Goal: Task Accomplishment & Management: Complete application form

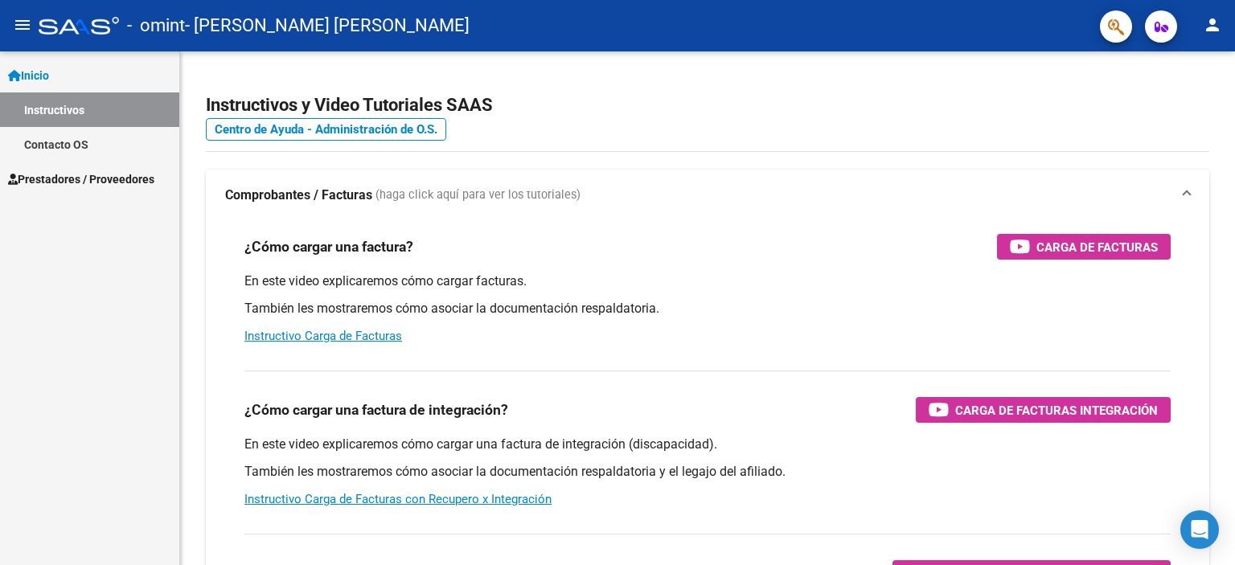
click at [151, 180] on span "Prestadores / Proveedores" at bounding box center [81, 179] width 146 height 18
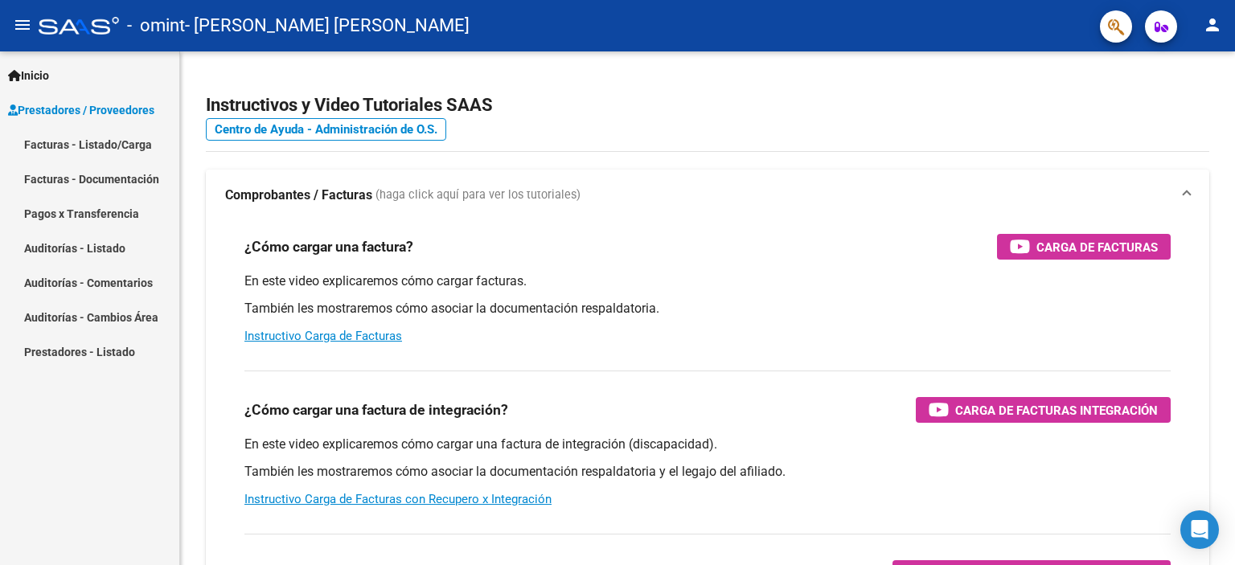
click at [135, 144] on link "Facturas - Listado/Carga" at bounding box center [89, 144] width 179 height 35
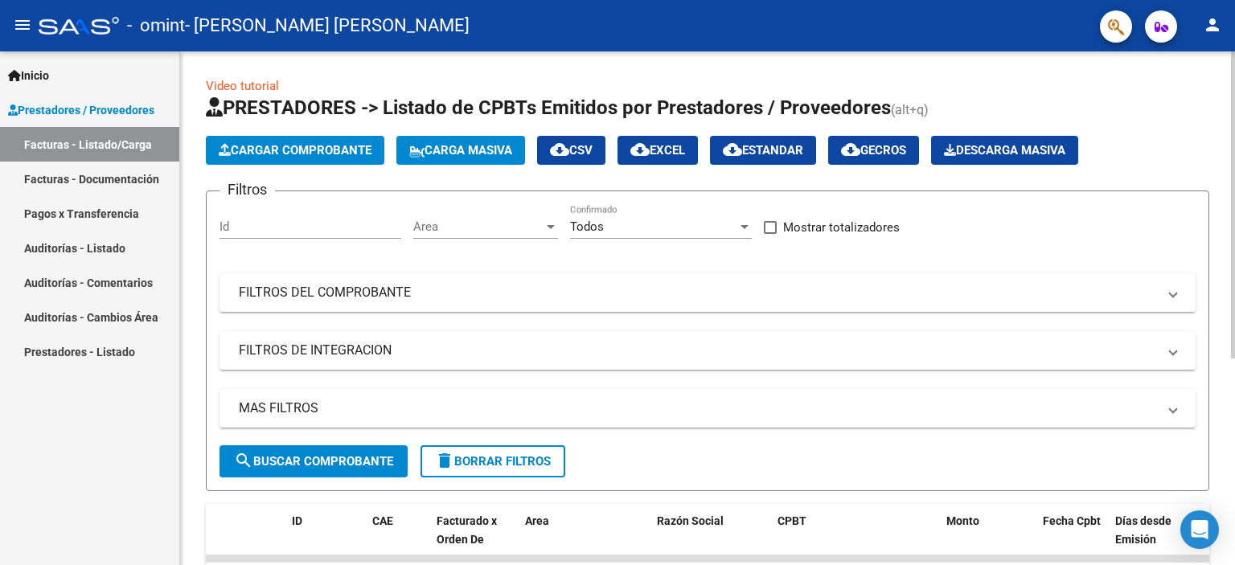
click at [337, 156] on span "Cargar Comprobante" at bounding box center [295, 150] width 153 height 14
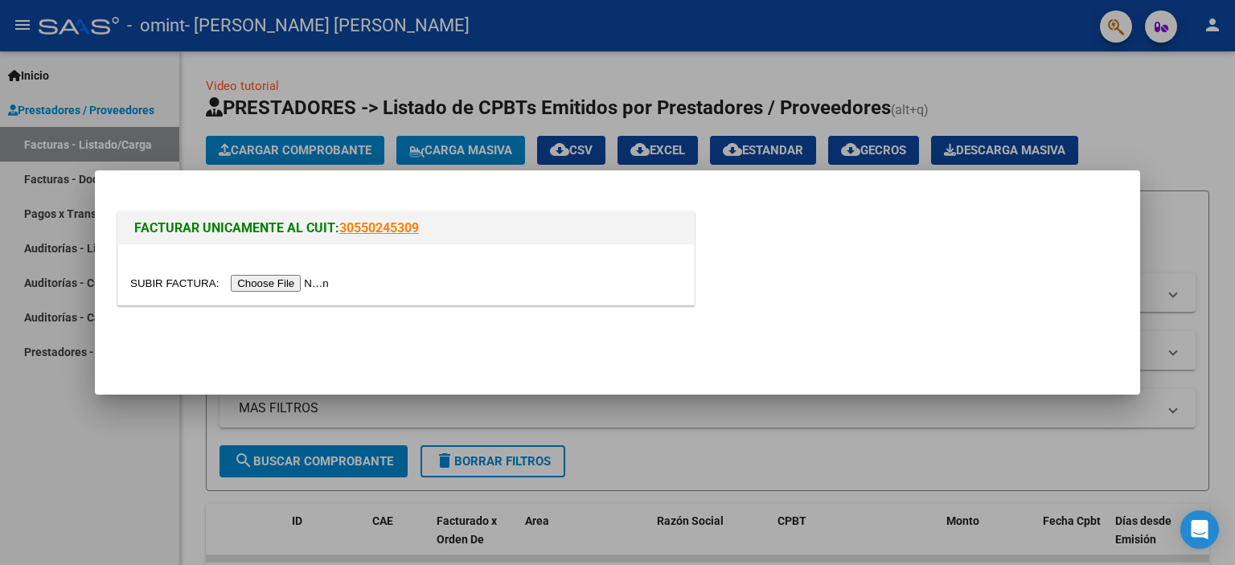
click at [288, 285] on input "file" at bounding box center [231, 283] width 203 height 17
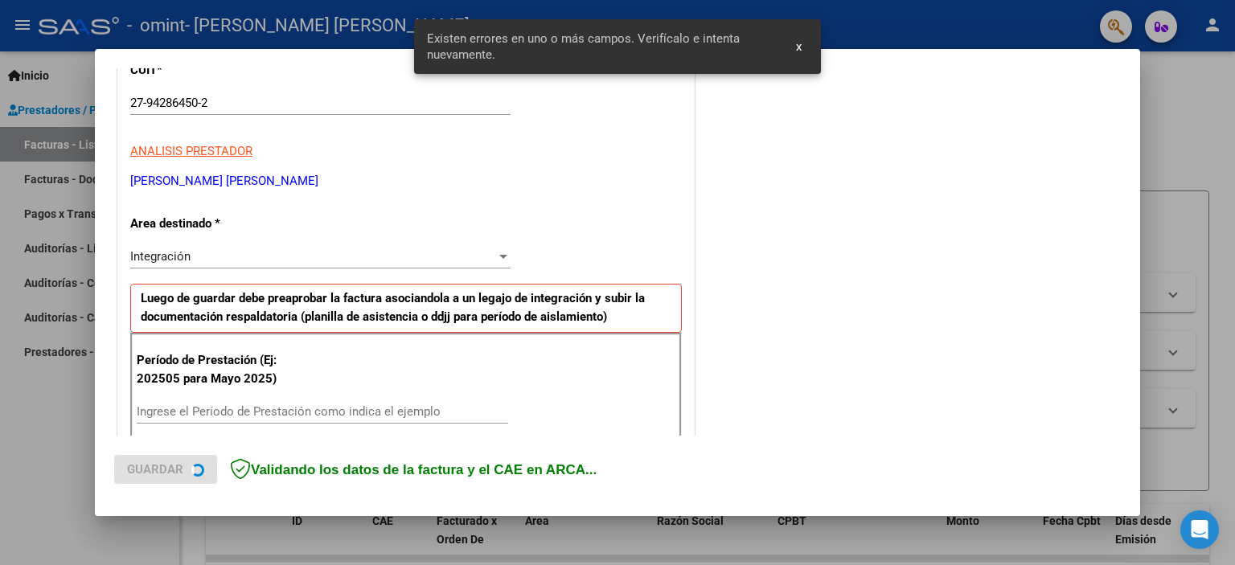
scroll to position [344, 0]
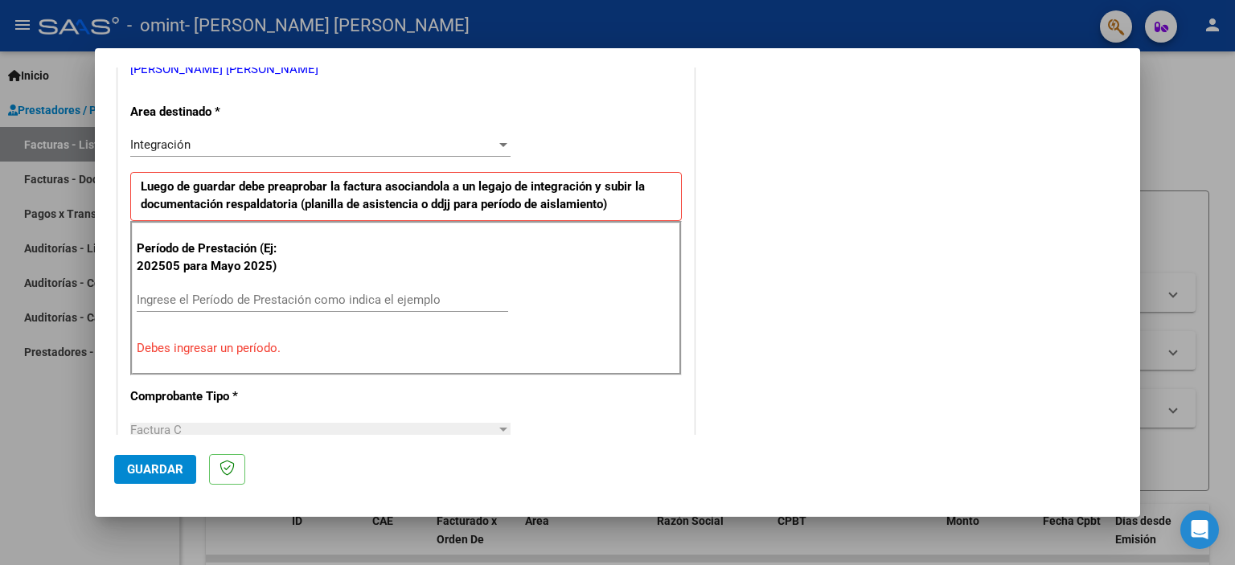
click at [187, 294] on input "Ingrese el Período de Prestación como indica el ejemplo" at bounding box center [322, 300] width 371 height 14
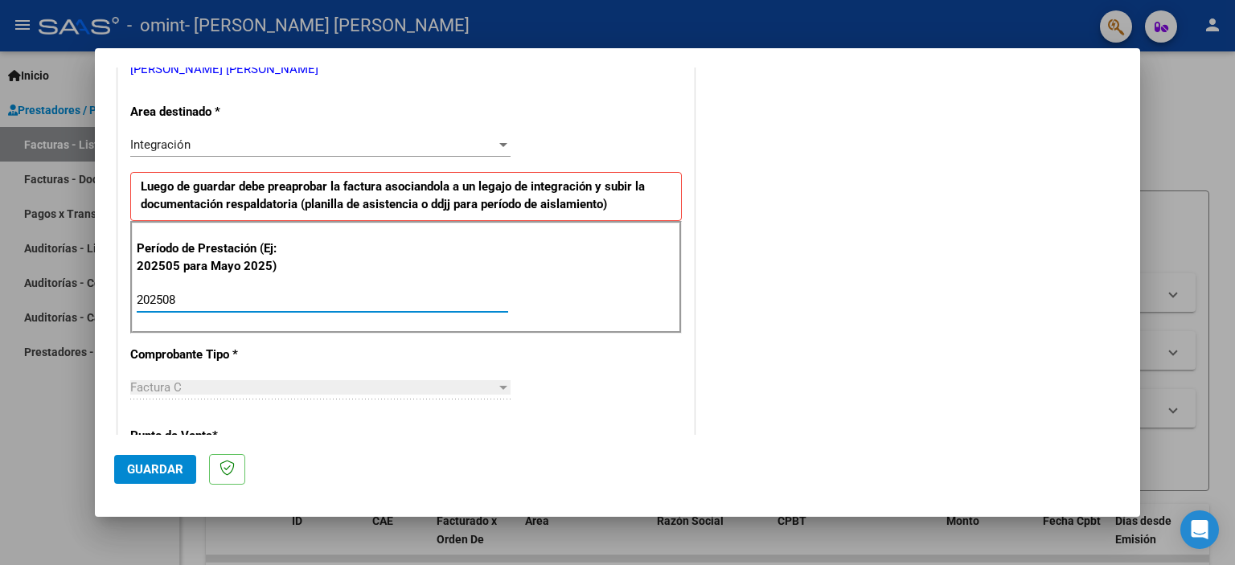
type input "202508"
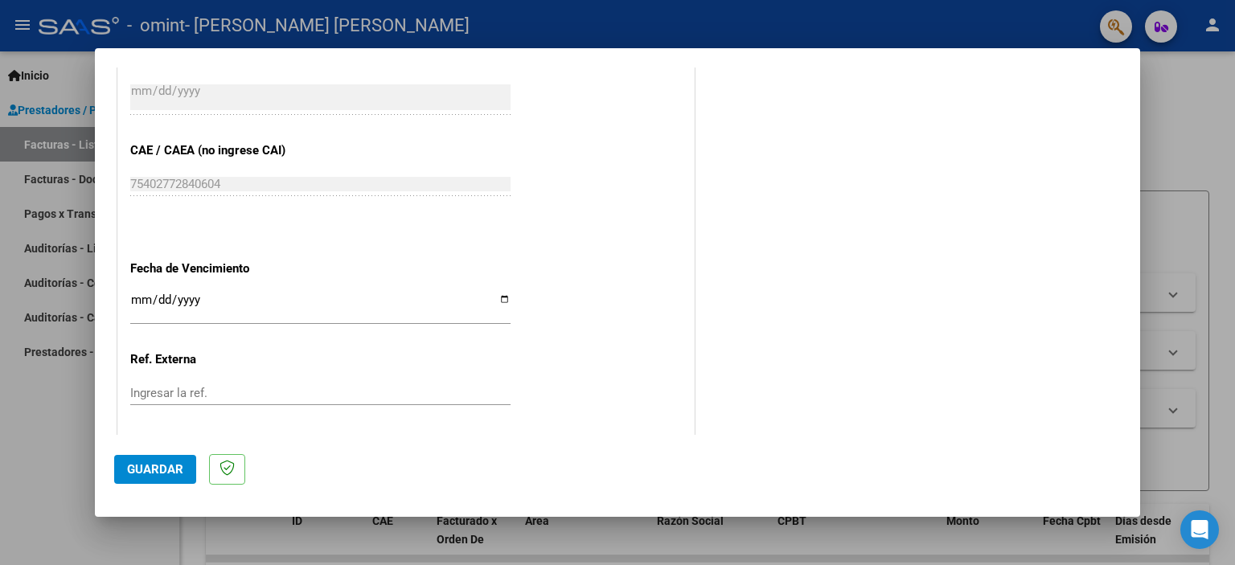
scroll to position [1045, 0]
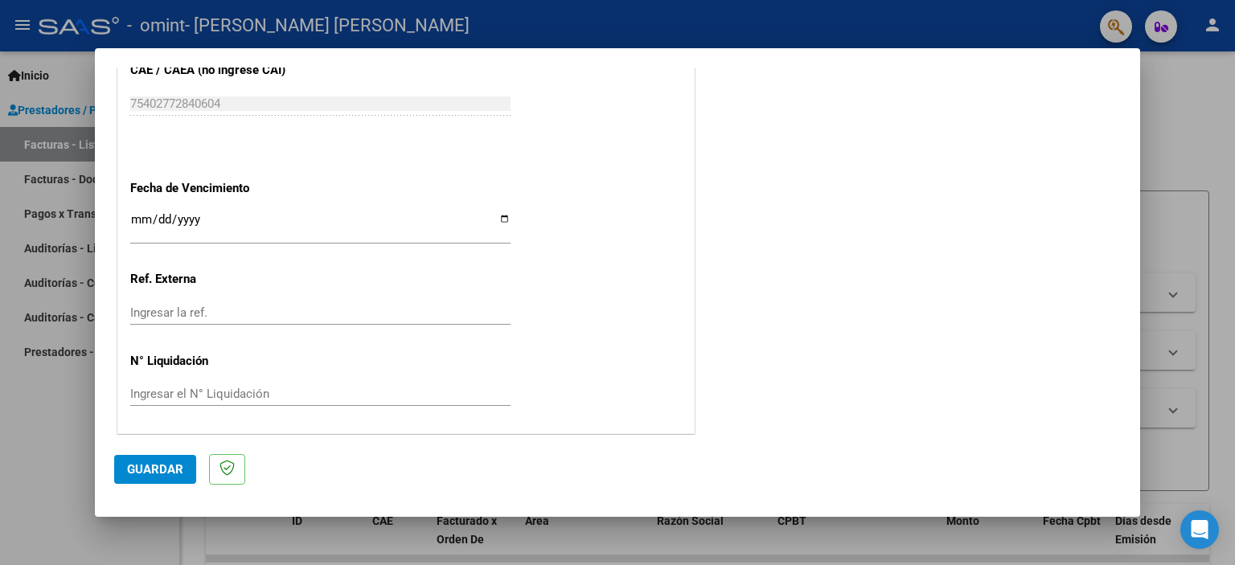
click at [500, 220] on input "Ingresar la fecha" at bounding box center [320, 226] width 380 height 26
type input "[DATE]"
click at [174, 468] on span "Guardar" at bounding box center [155, 469] width 56 height 14
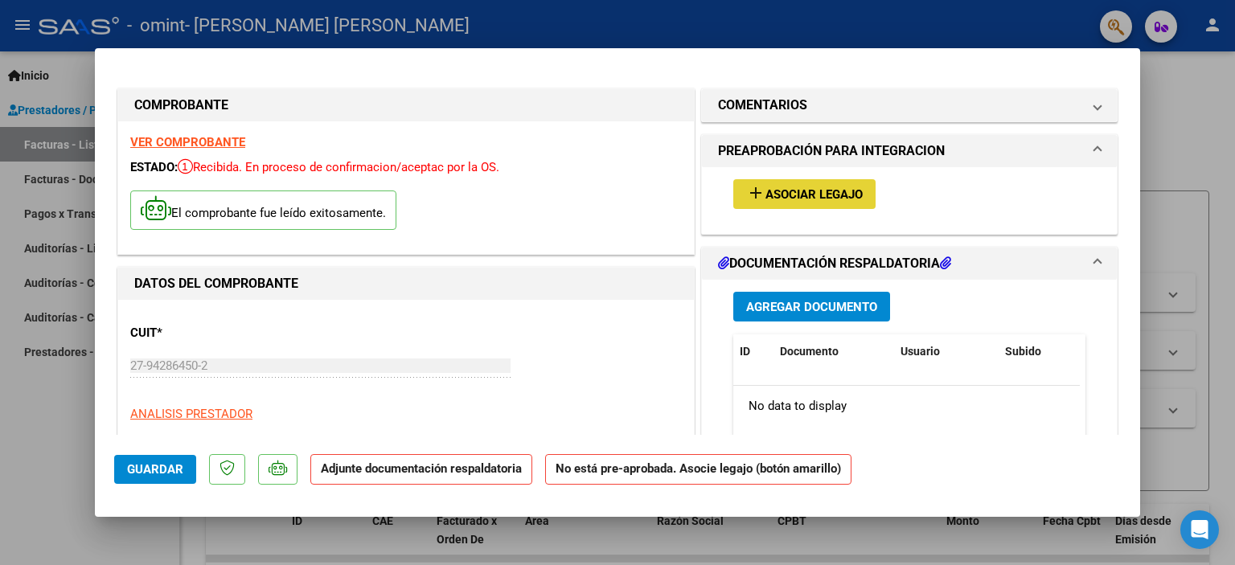
click at [801, 201] on span "Asociar Legajo" at bounding box center [813, 194] width 97 height 14
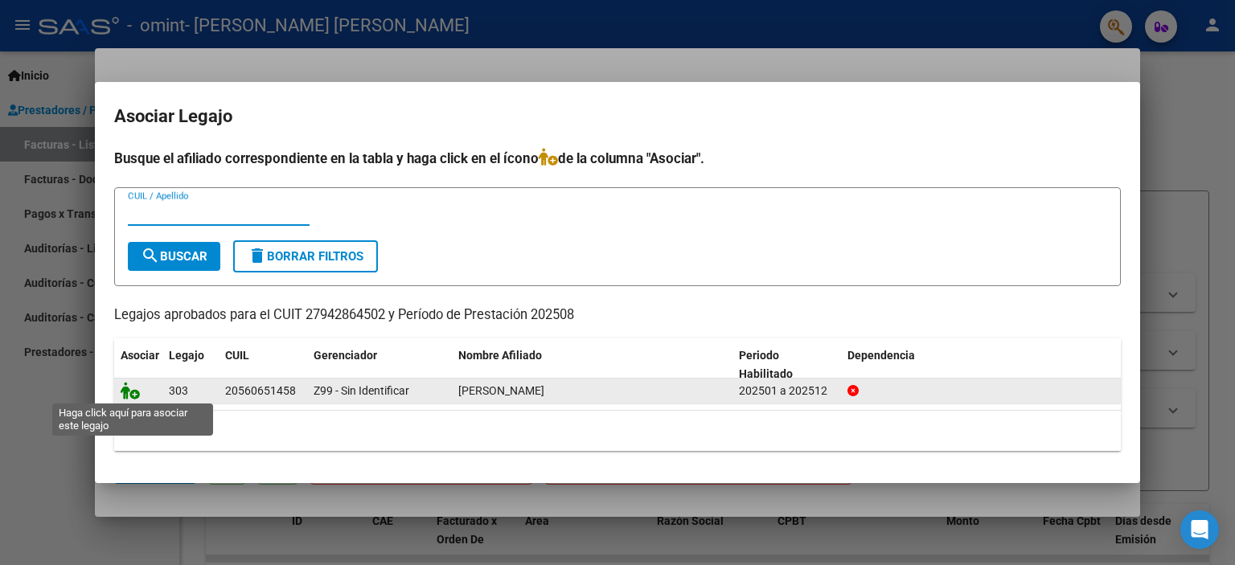
click at [125, 395] on icon at bounding box center [130, 391] width 19 height 18
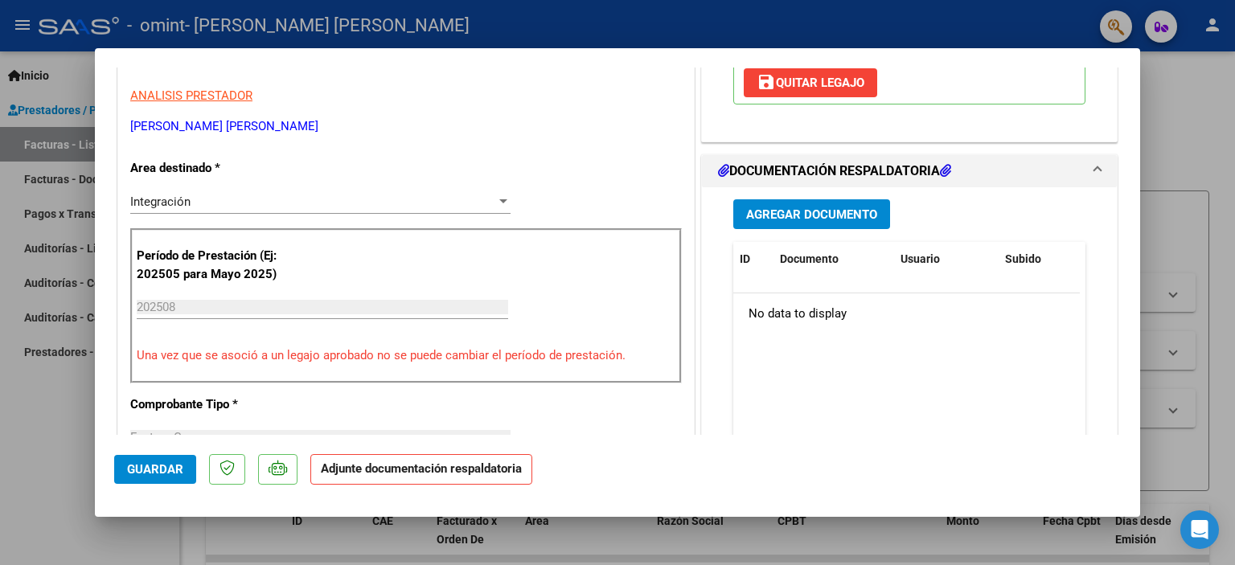
scroll to position [322, 0]
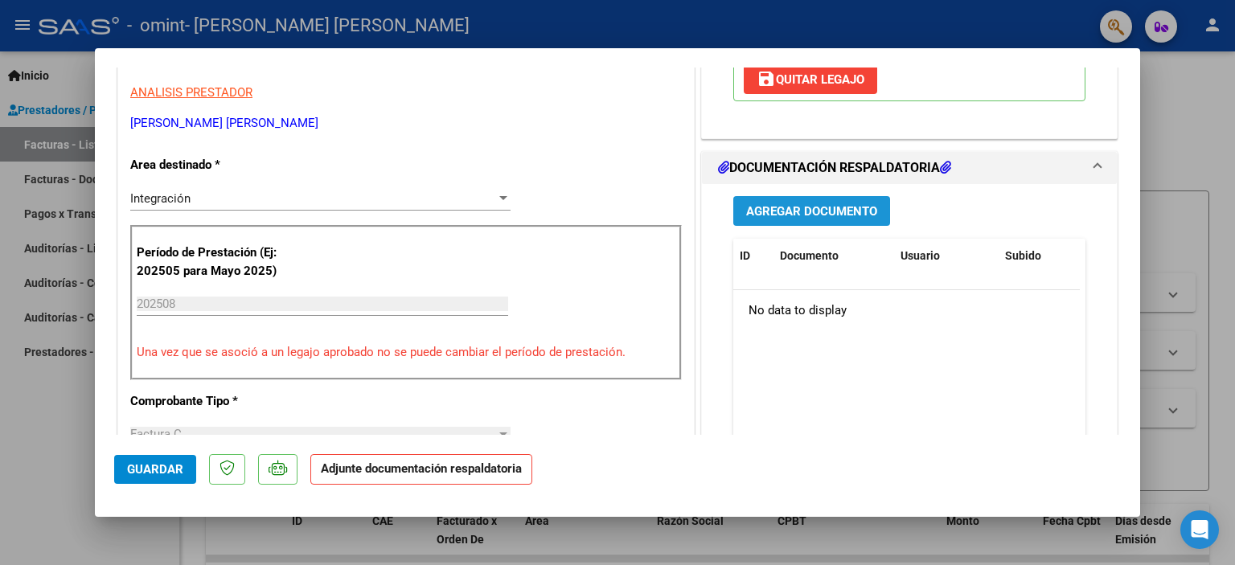
click at [832, 209] on span "Agregar Documento" at bounding box center [811, 211] width 131 height 14
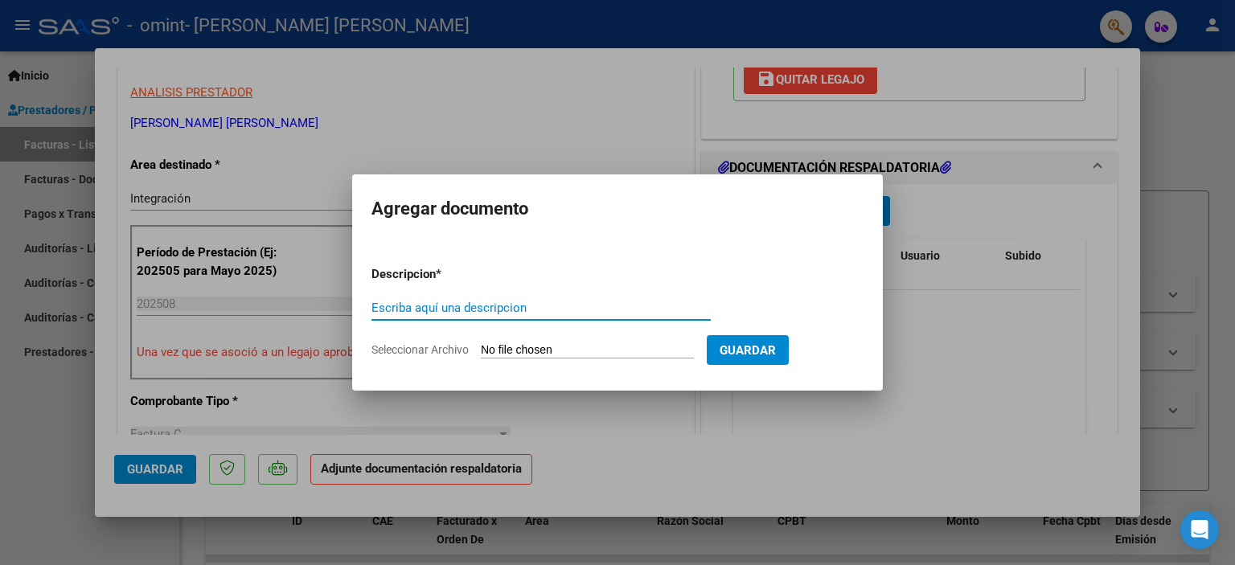
click at [417, 304] on input "Escriba aquí una descripcion" at bounding box center [540, 308] width 339 height 14
type input "planilla de asistencia 202508"
click at [453, 343] on span "Seleccionar Archivo" at bounding box center [419, 349] width 97 height 13
click at [481, 343] on input "Seleccionar Archivo" at bounding box center [587, 350] width 213 height 15
type input "C:\fakepath\PLANILLA DE ASISTENCIA [DATE] - [PERSON_NAME].pdf"
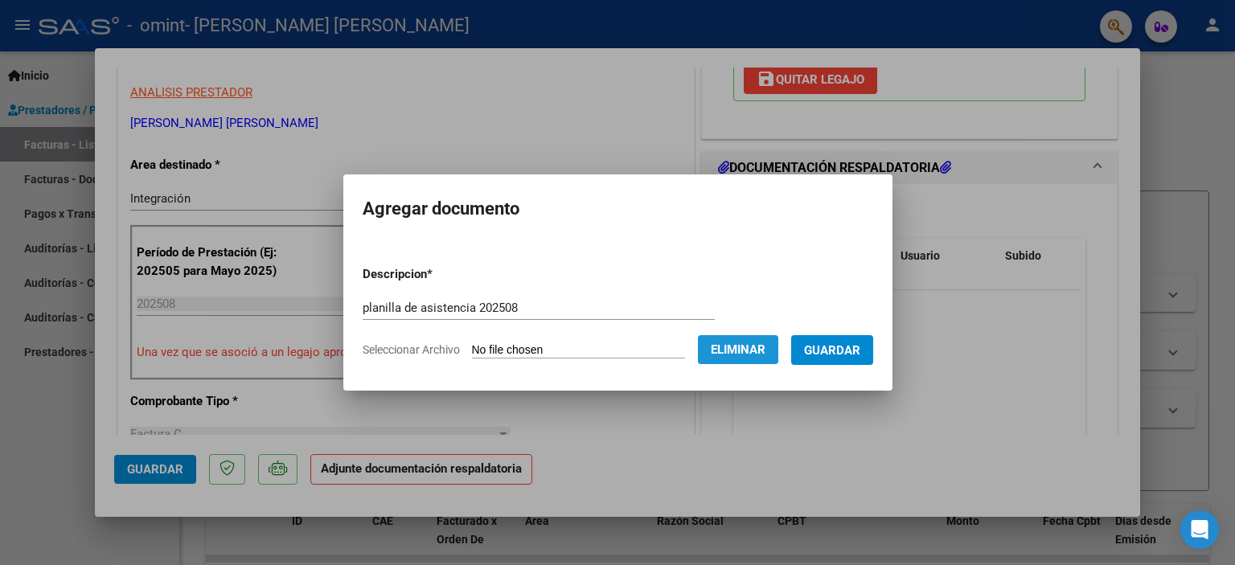
click at [732, 337] on button "Eliminar" at bounding box center [738, 349] width 80 height 29
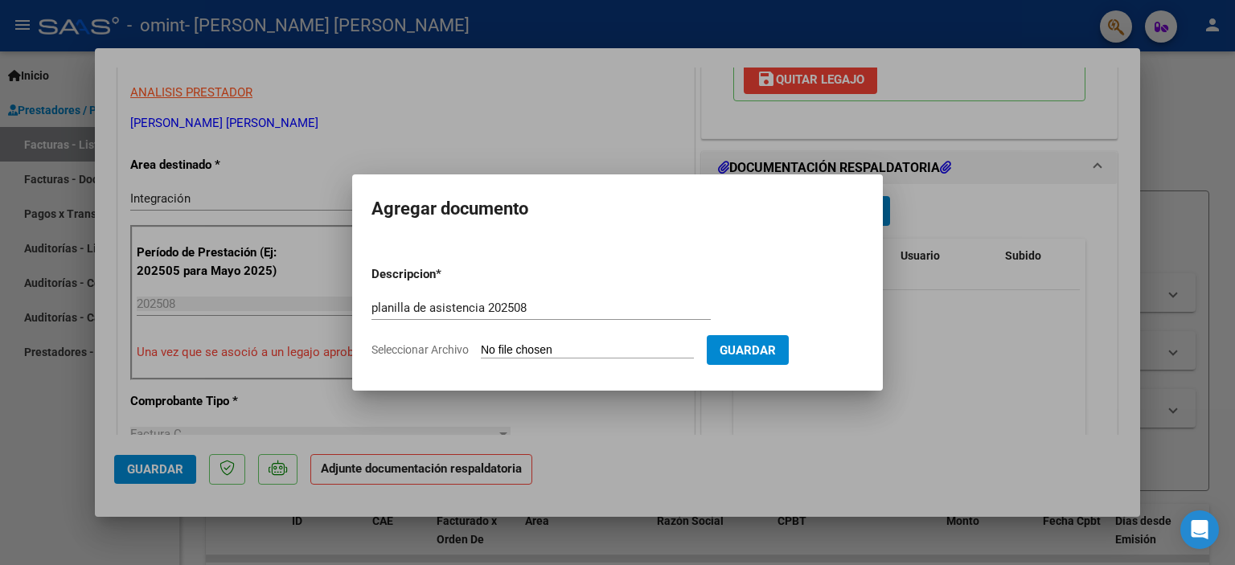
click at [469, 351] on span "Seleccionar Archivo" at bounding box center [419, 349] width 97 height 13
click at [481, 351] on input "Seleccionar Archivo" at bounding box center [587, 350] width 213 height 15
type input "C:\fakepath\PLANILLA DE ASISTENCIA [DATE] - [PERSON_NAME].pdf"
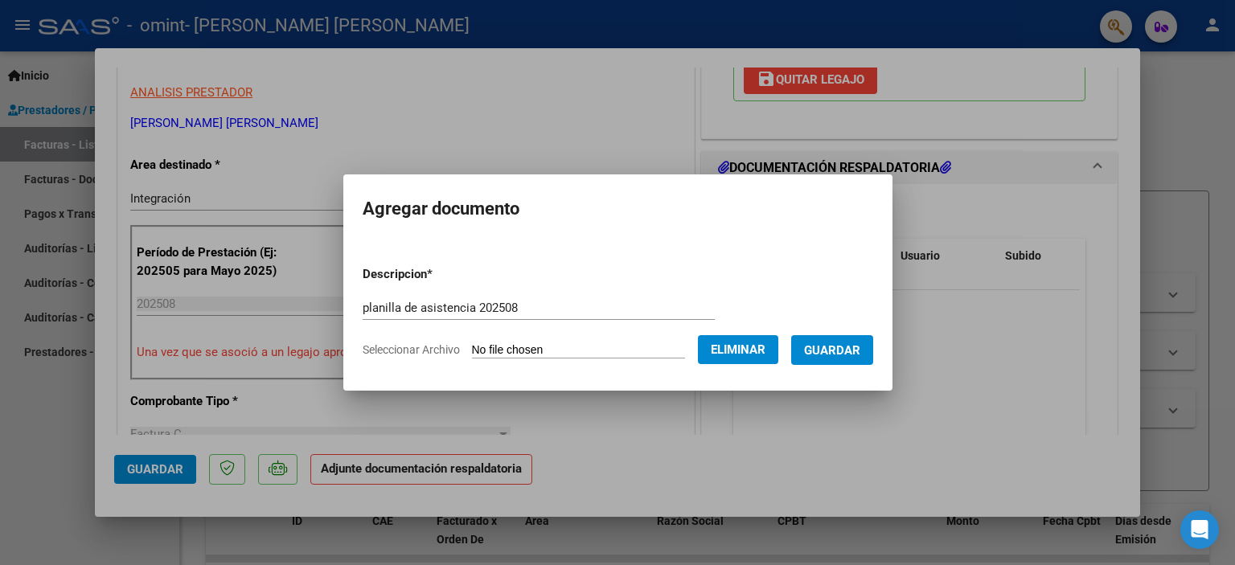
click at [836, 356] on span "Guardar" at bounding box center [832, 350] width 56 height 14
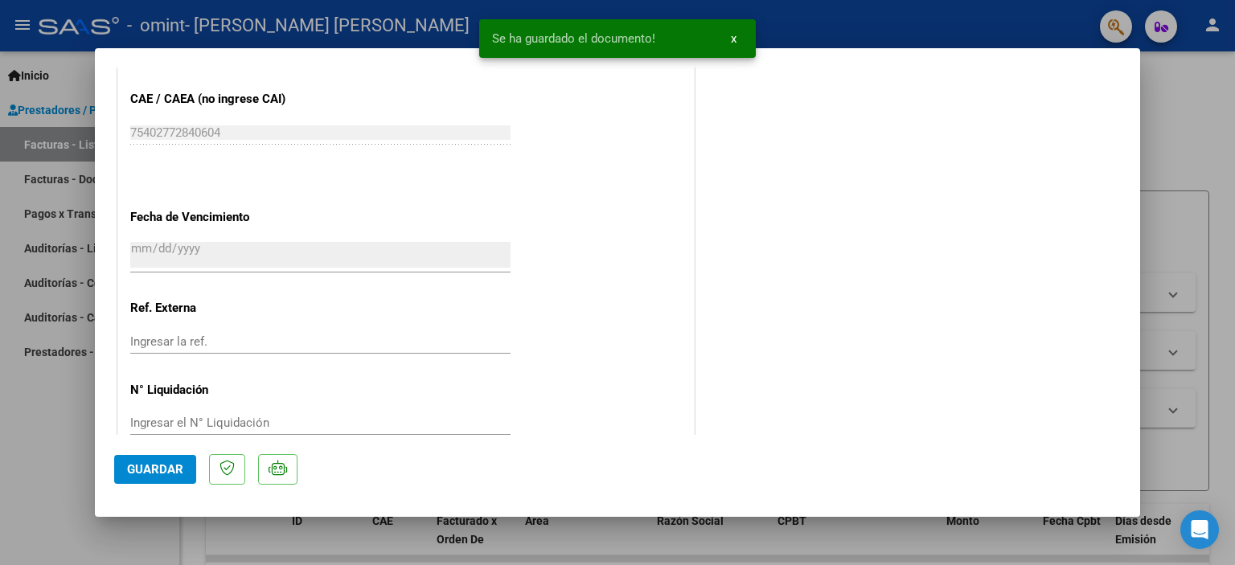
scroll to position [1045, 0]
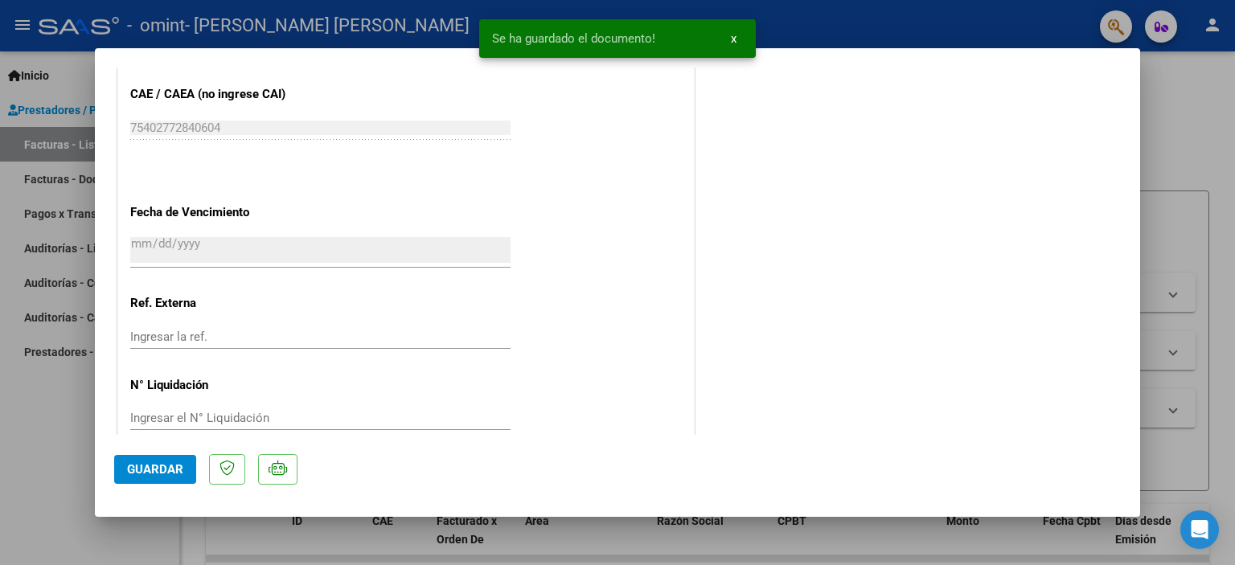
click at [152, 479] on button "Guardar" at bounding box center [155, 469] width 82 height 29
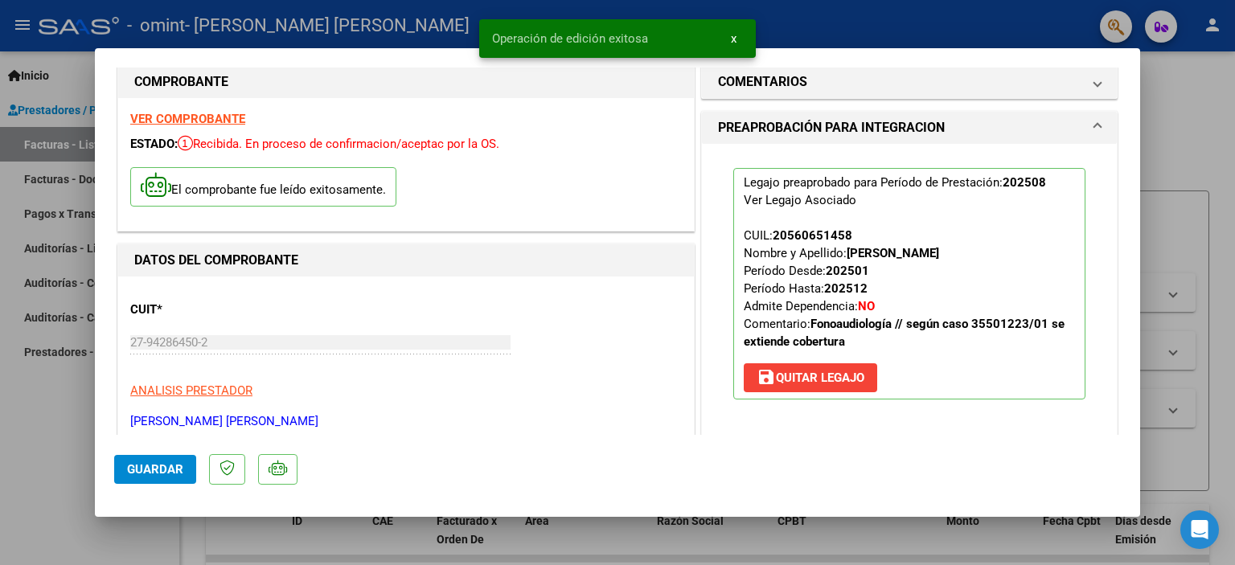
scroll to position [0, 0]
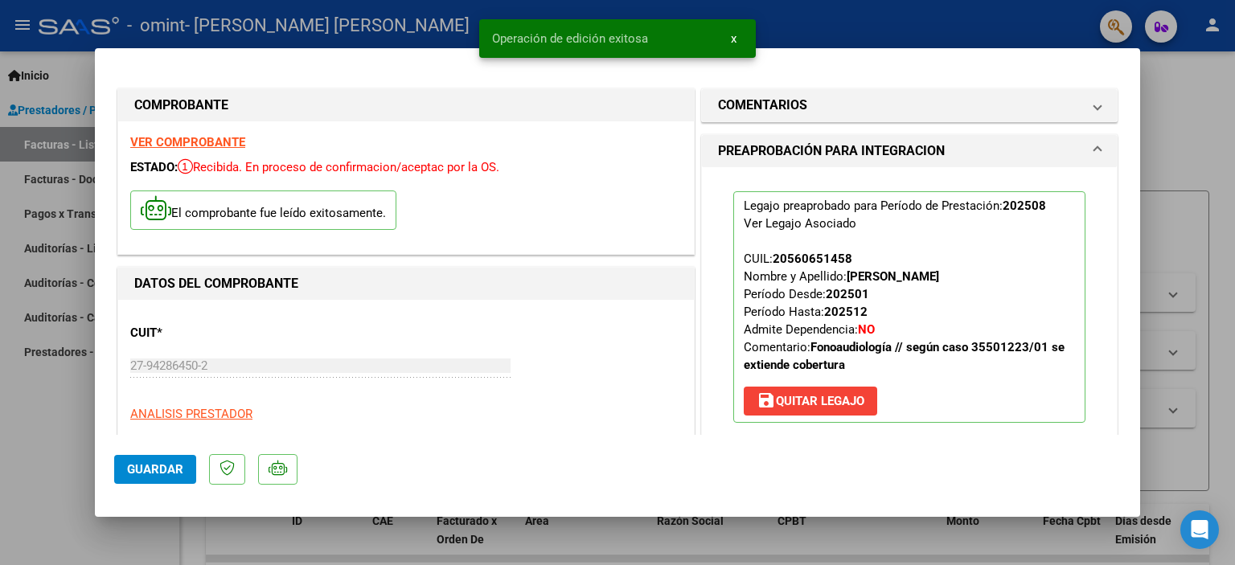
click at [1213, 142] on div at bounding box center [617, 282] width 1235 height 565
type input "$ 0,00"
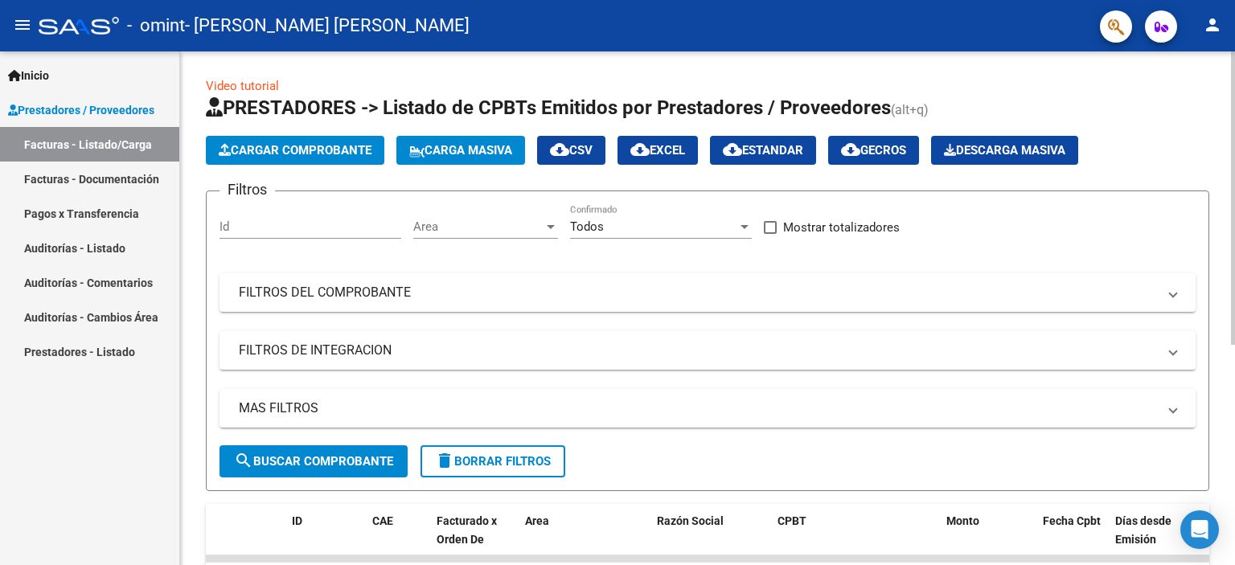
click at [229, 144] on icon "button" at bounding box center [225, 150] width 12 height 12
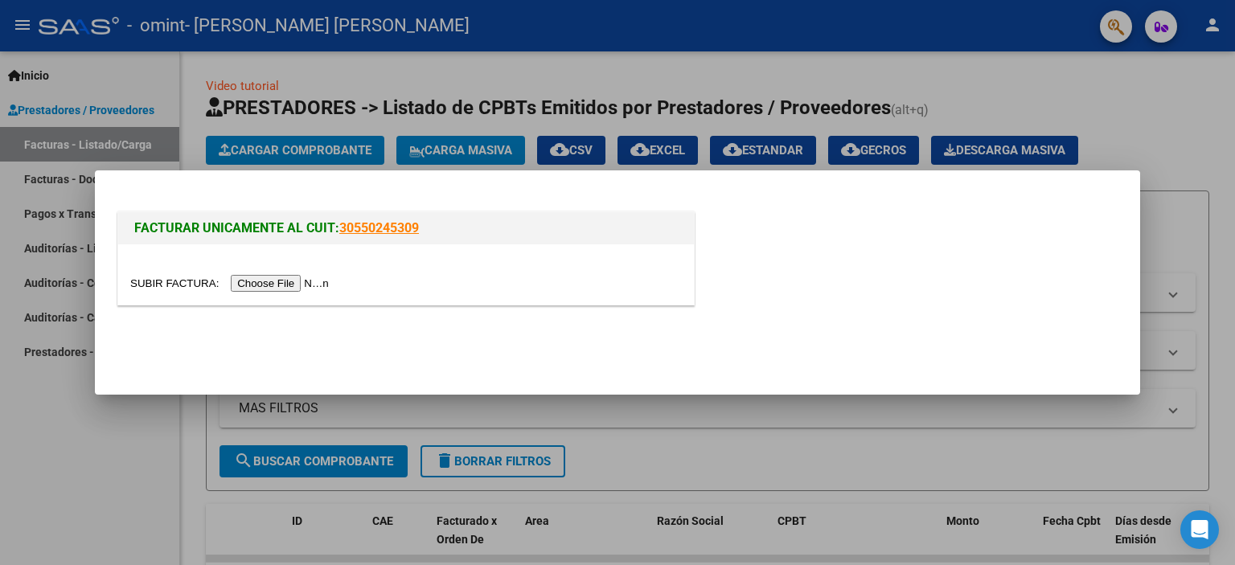
click at [252, 289] on input "file" at bounding box center [231, 283] width 203 height 17
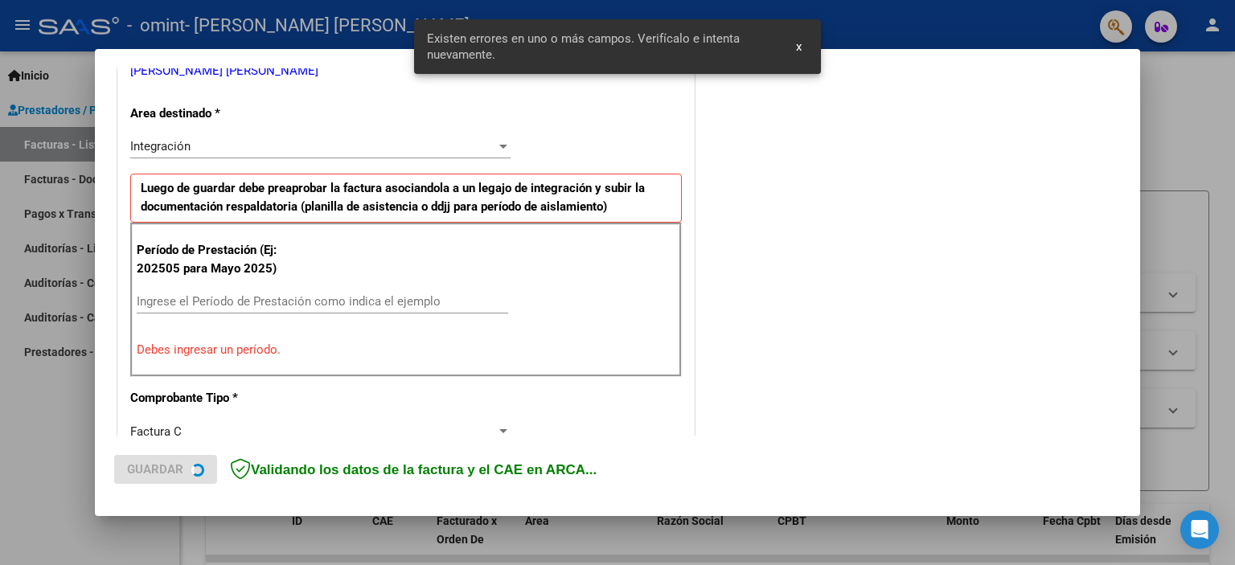
scroll to position [344, 0]
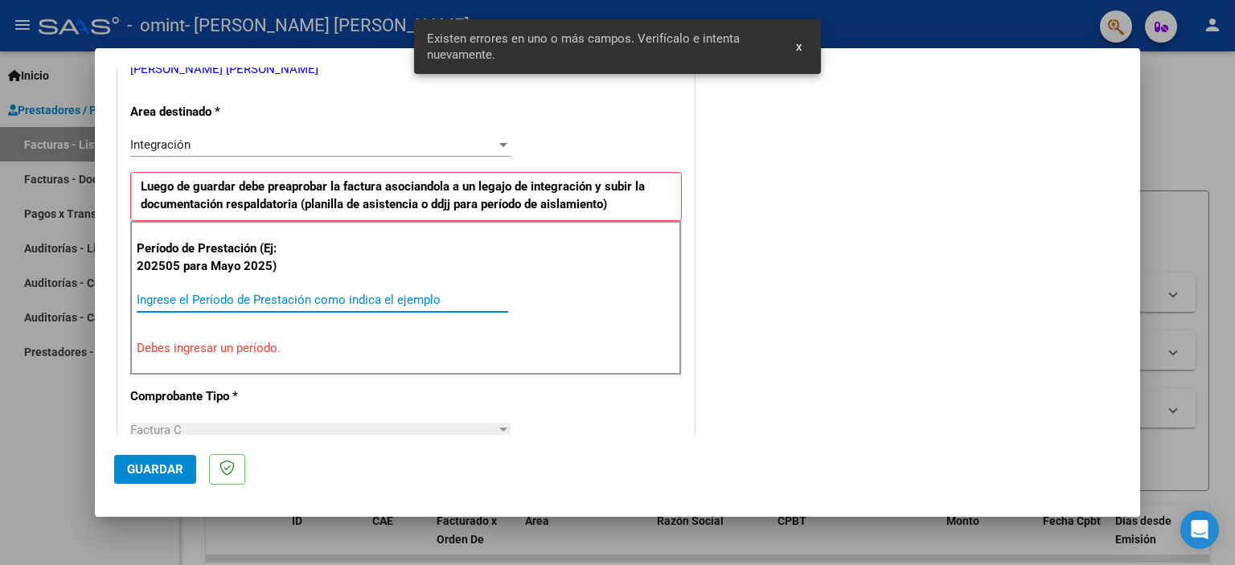
click at [263, 293] on input "Ingrese el Período de Prestación como indica el ejemplo" at bounding box center [322, 300] width 371 height 14
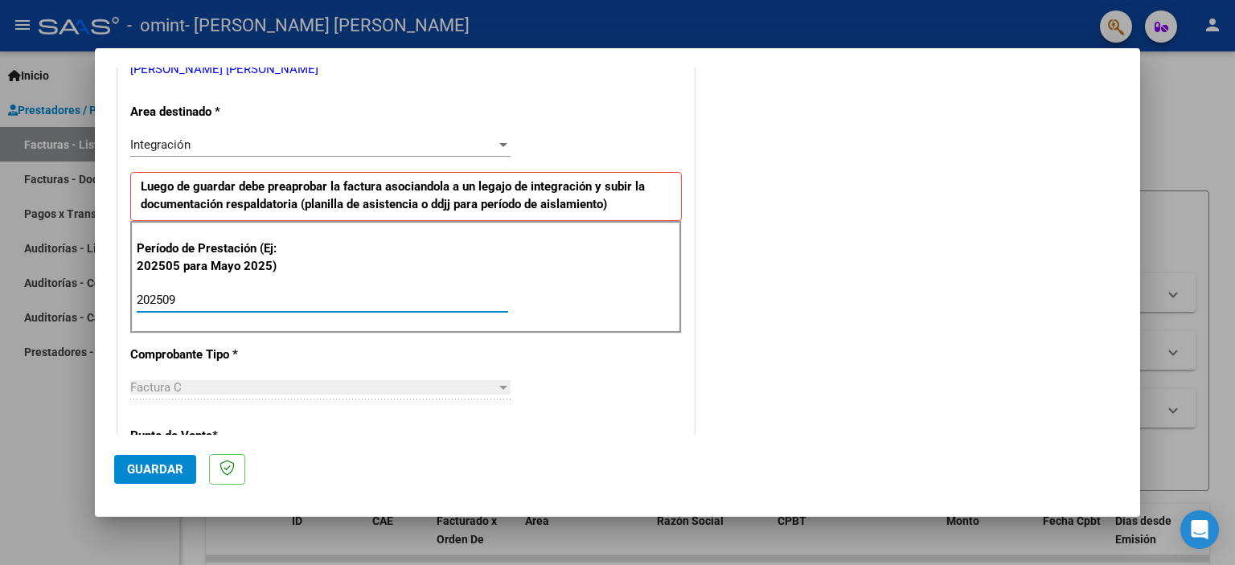
type input "202509"
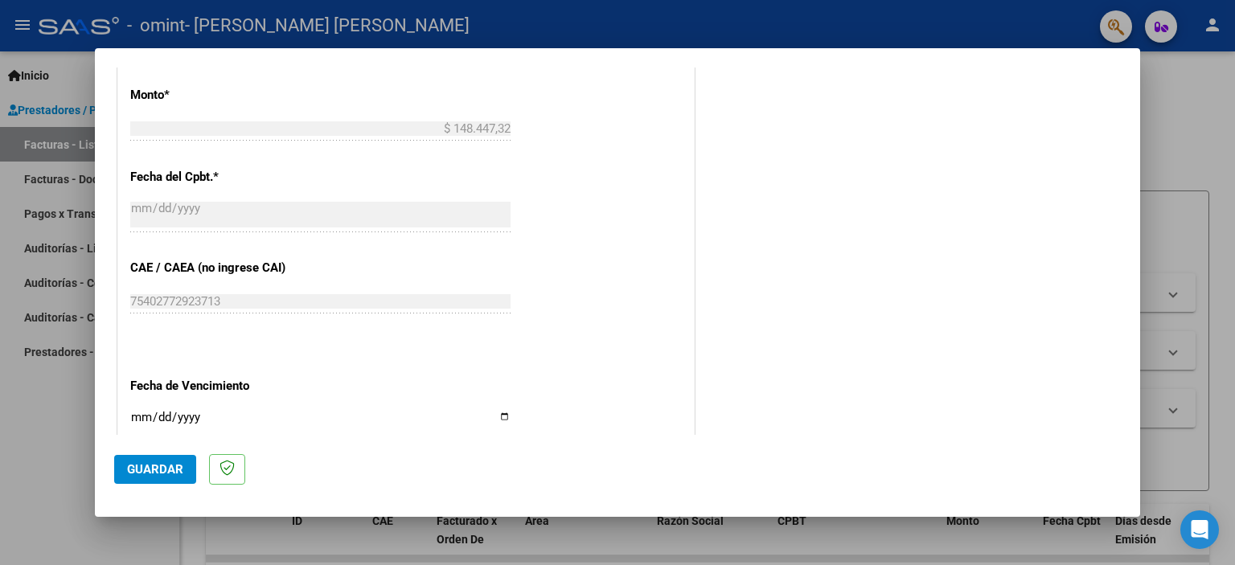
scroll to position [907, 0]
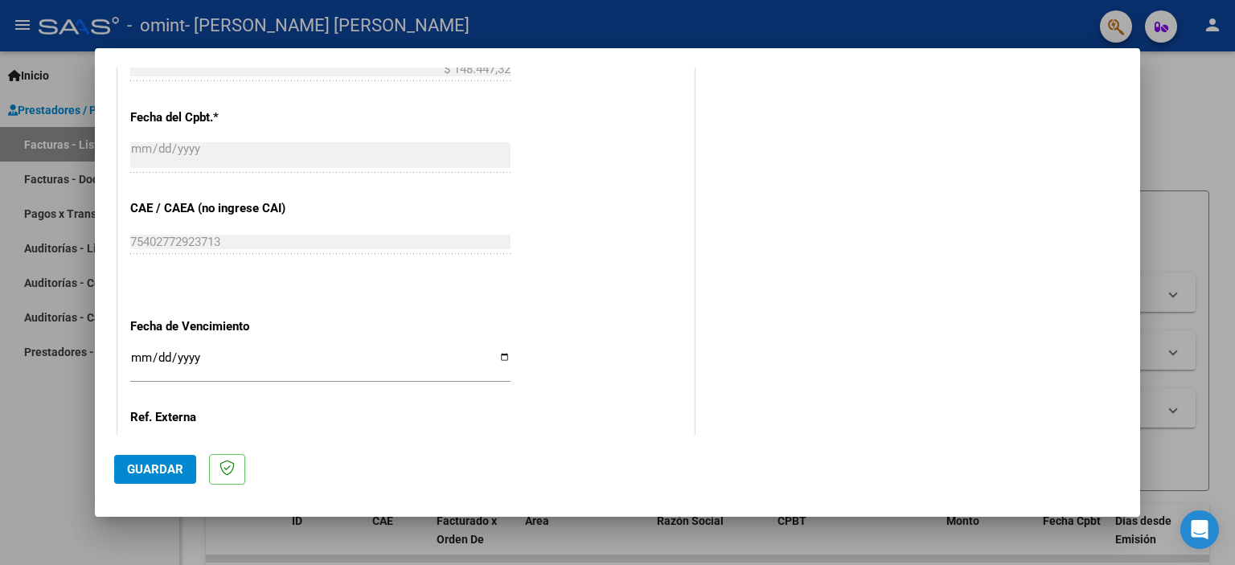
click at [502, 358] on input "Ingresar la fecha" at bounding box center [320, 364] width 380 height 26
type input "[DATE]"
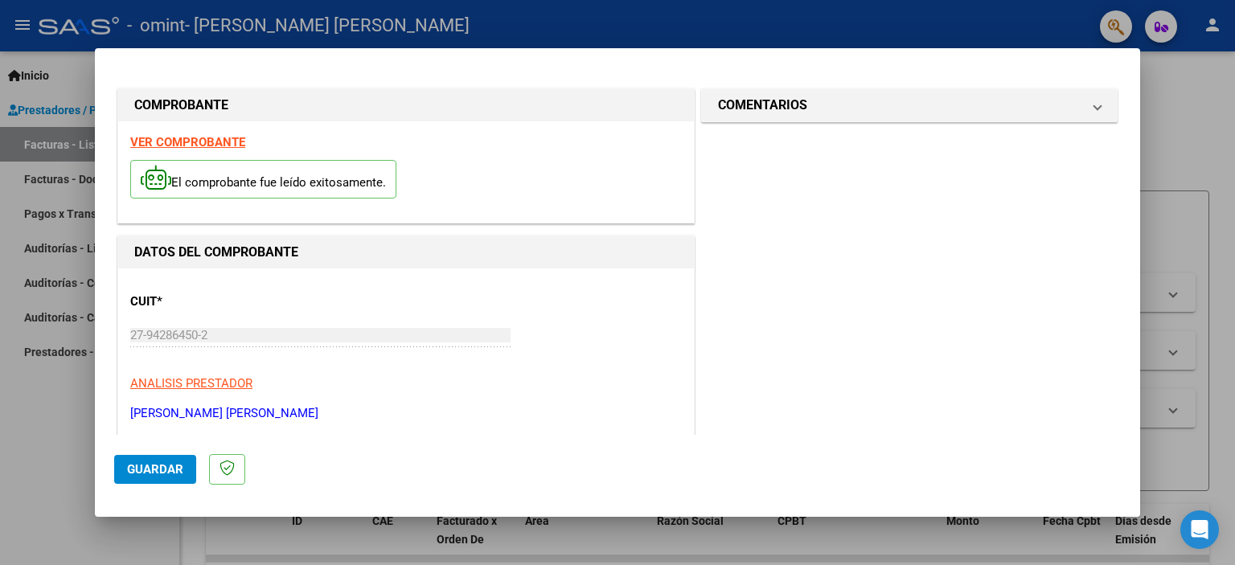
scroll to position [80, 0]
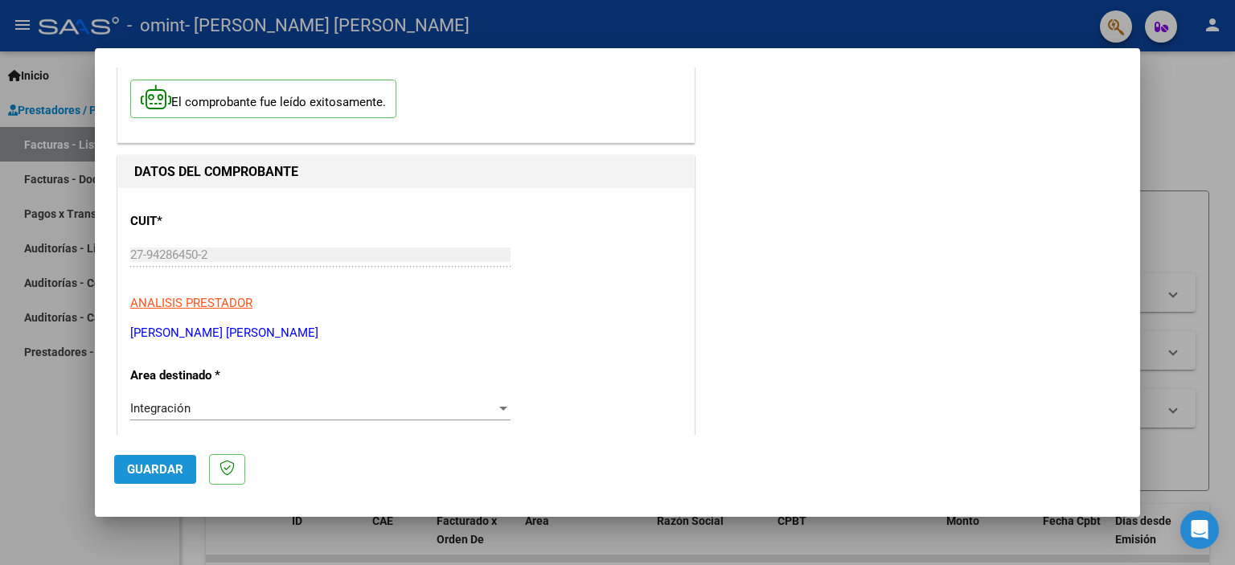
click at [151, 473] on span "Guardar" at bounding box center [155, 469] width 56 height 14
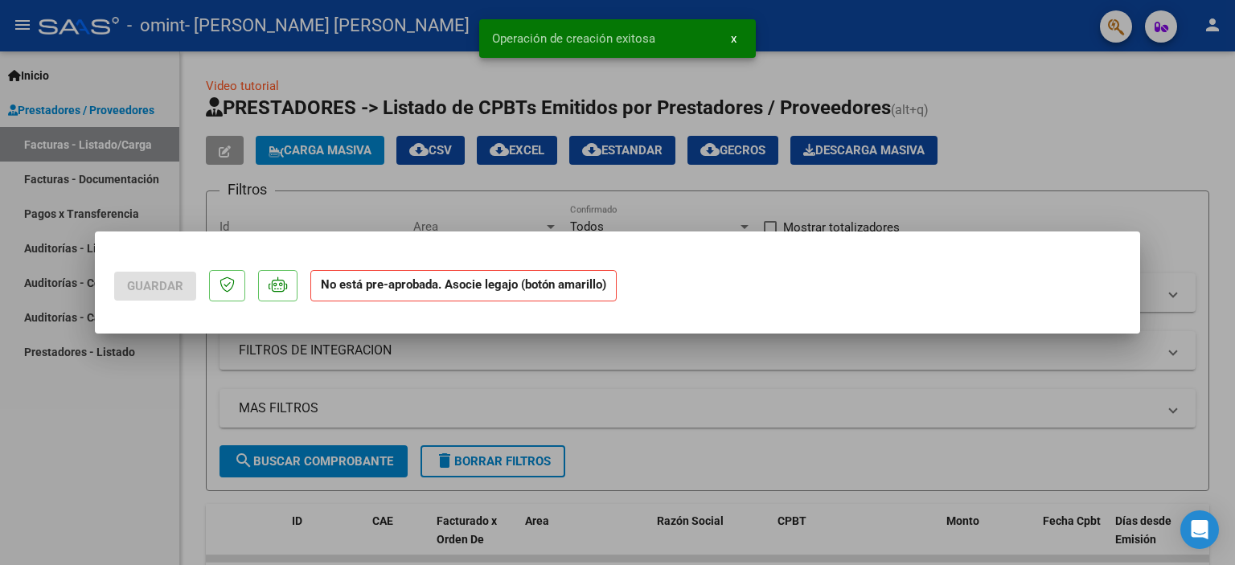
scroll to position [0, 0]
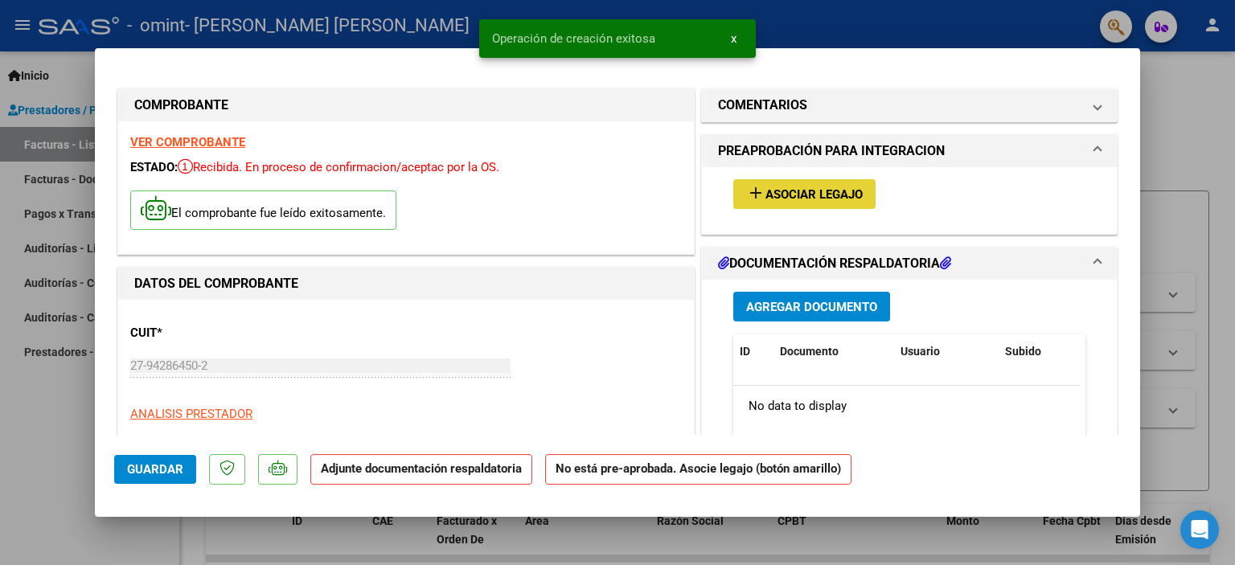
click at [782, 195] on span "Asociar Legajo" at bounding box center [813, 194] width 97 height 14
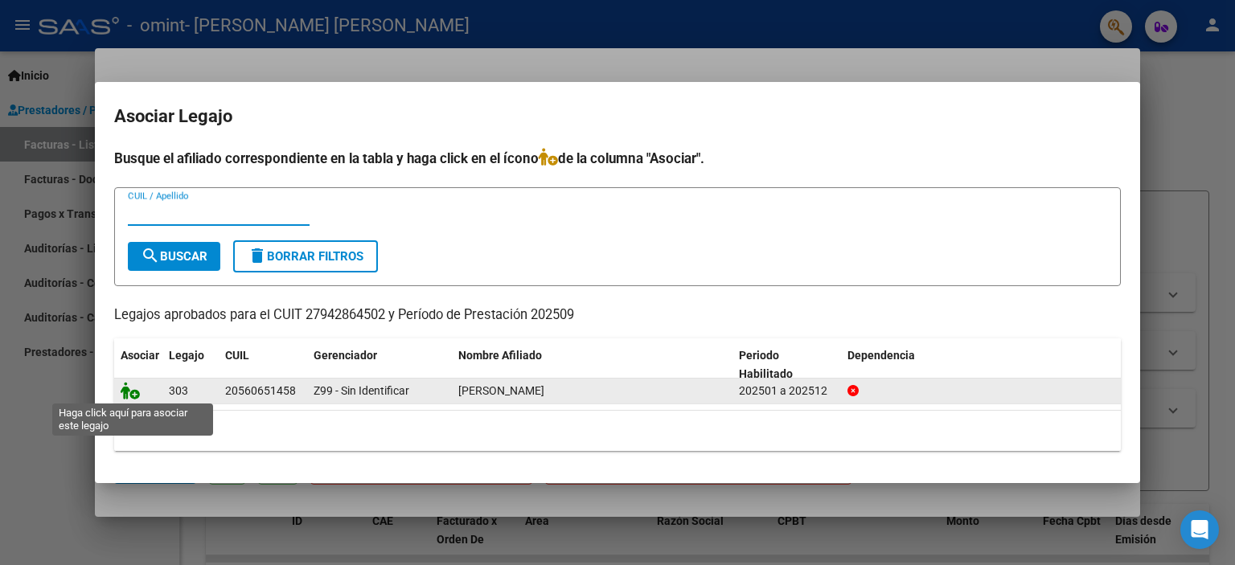
click at [129, 395] on icon at bounding box center [130, 391] width 19 height 18
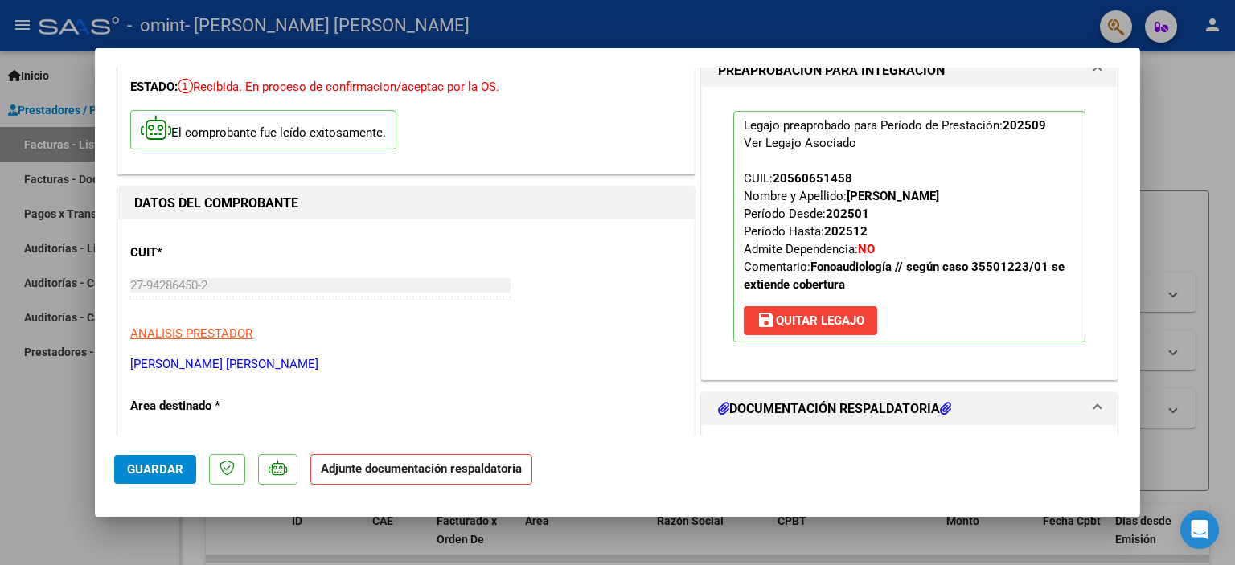
scroll to position [241, 0]
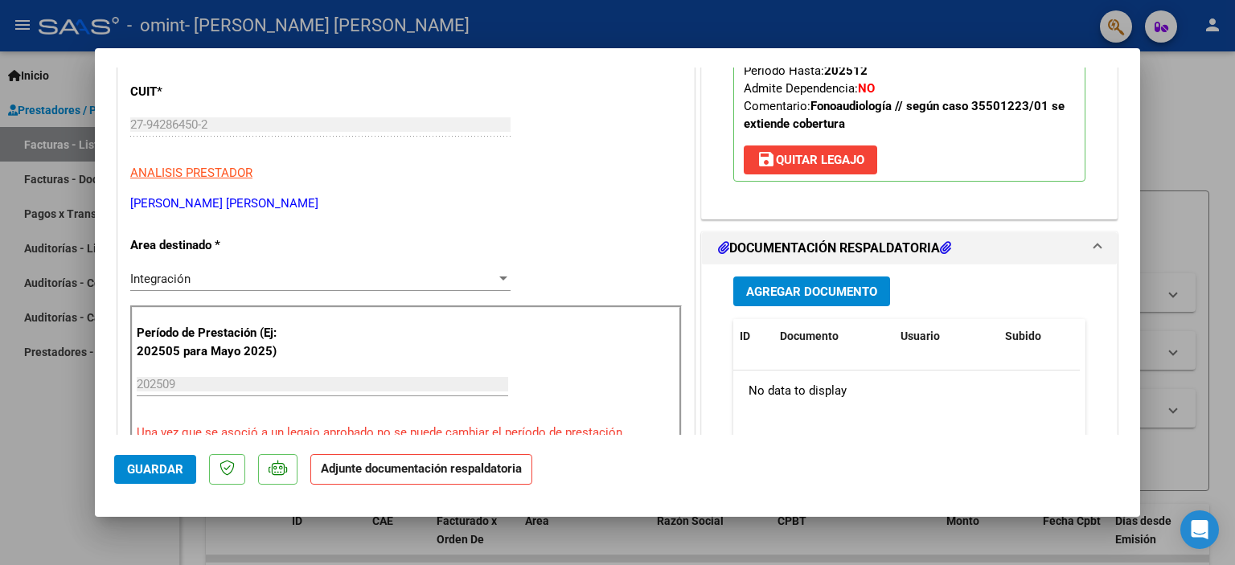
click at [845, 299] on button "Agregar Documento" at bounding box center [811, 292] width 157 height 30
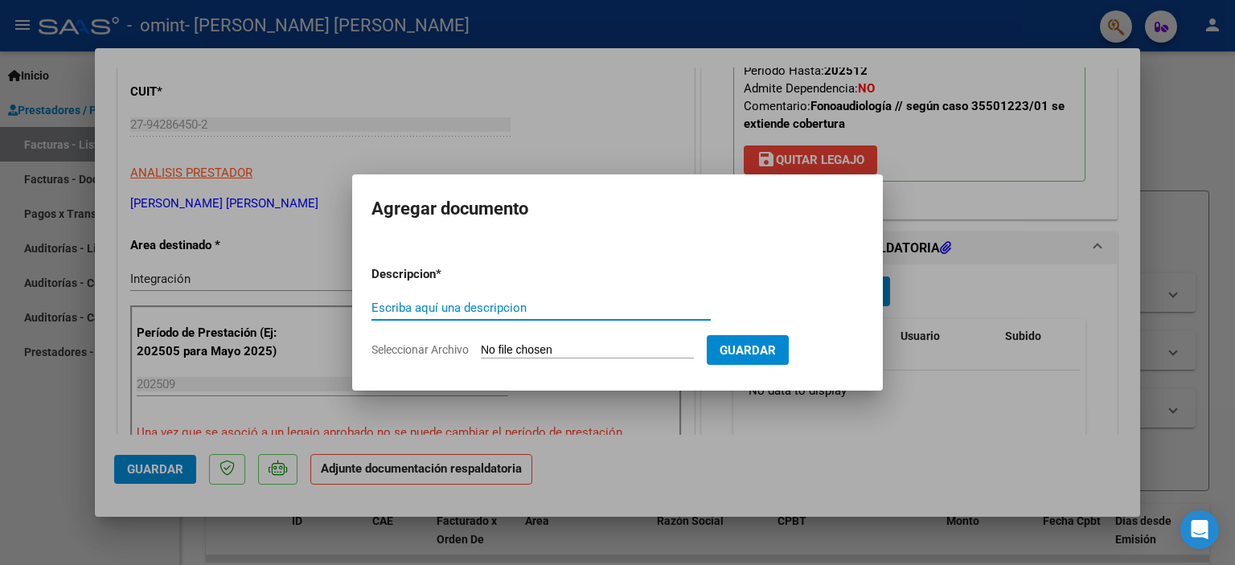
click at [587, 313] on input "Escriba aquí una descripcion" at bounding box center [540, 308] width 339 height 14
type input "planilla de asistencia 202509"
click at [527, 351] on input "Seleccionar Archivo" at bounding box center [587, 350] width 213 height 15
type input "C:\fakepath\PLANILLA DE ASISTENCIA [DATE] - [PERSON_NAME].pdf"
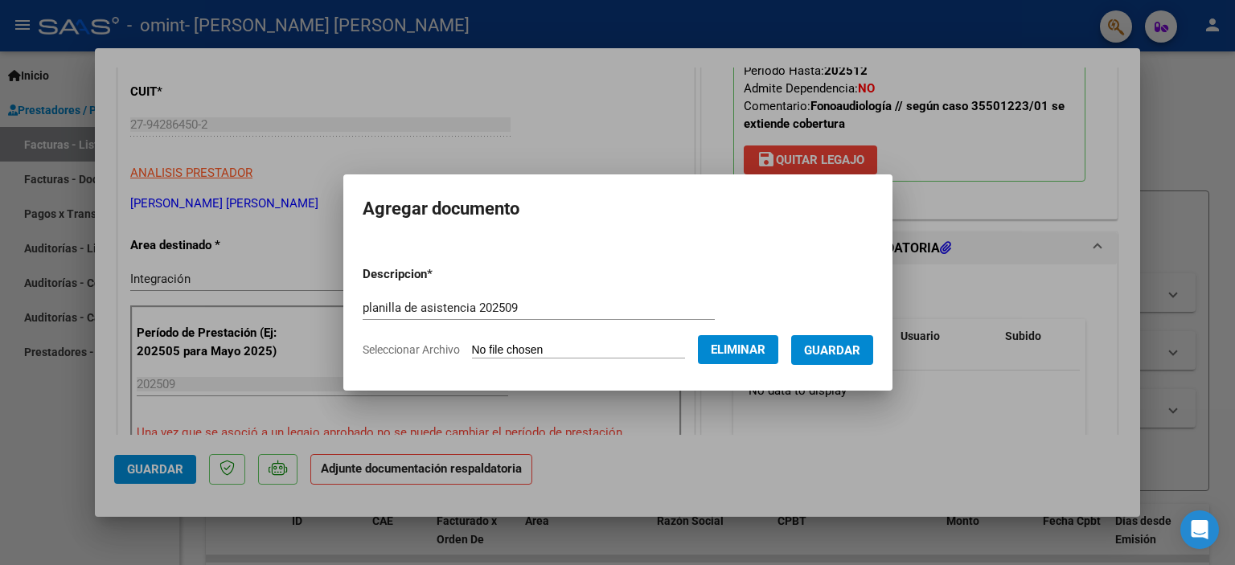
click at [830, 348] on span "Guardar" at bounding box center [832, 350] width 56 height 14
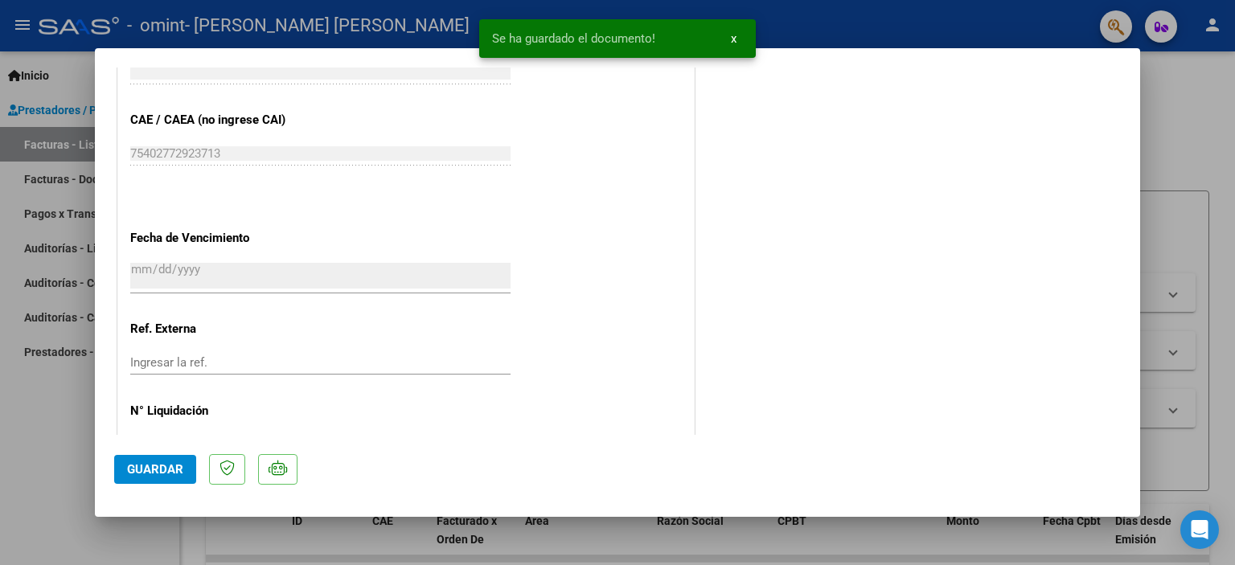
scroll to position [1070, 0]
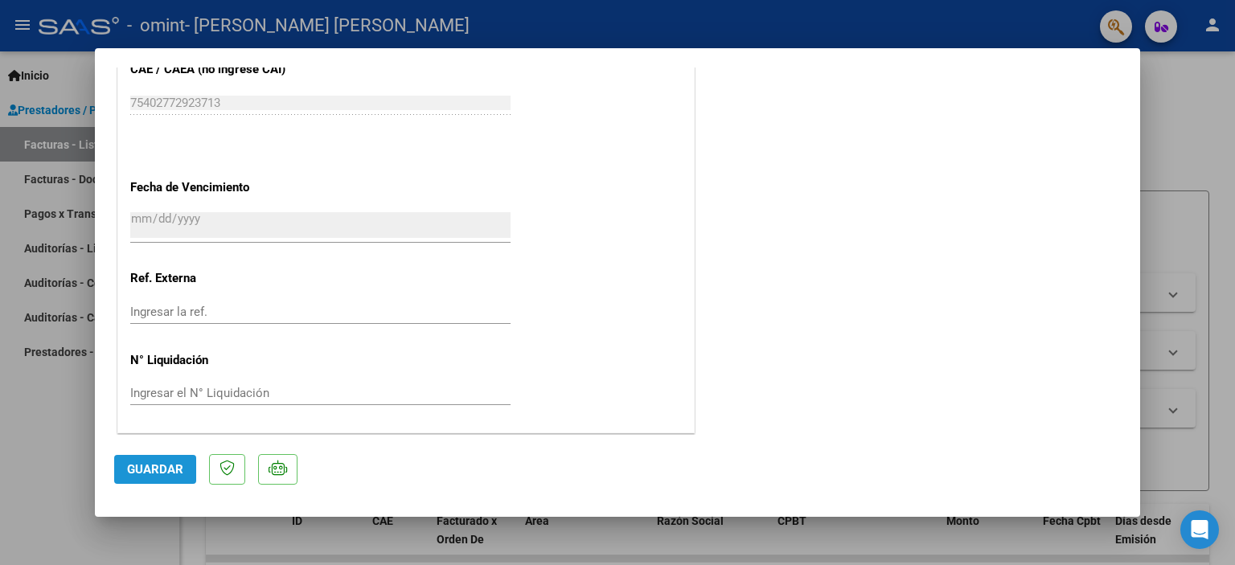
click at [178, 467] on span "Guardar" at bounding box center [155, 469] width 56 height 14
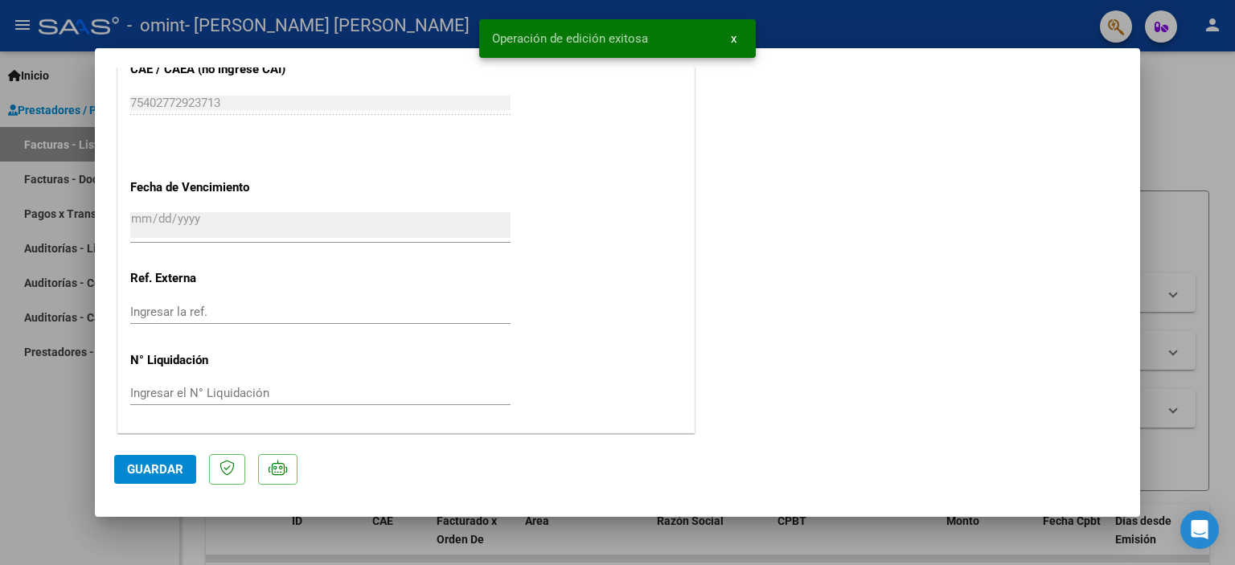
click at [69, 413] on div at bounding box center [617, 282] width 1235 height 565
type input "$ 0,00"
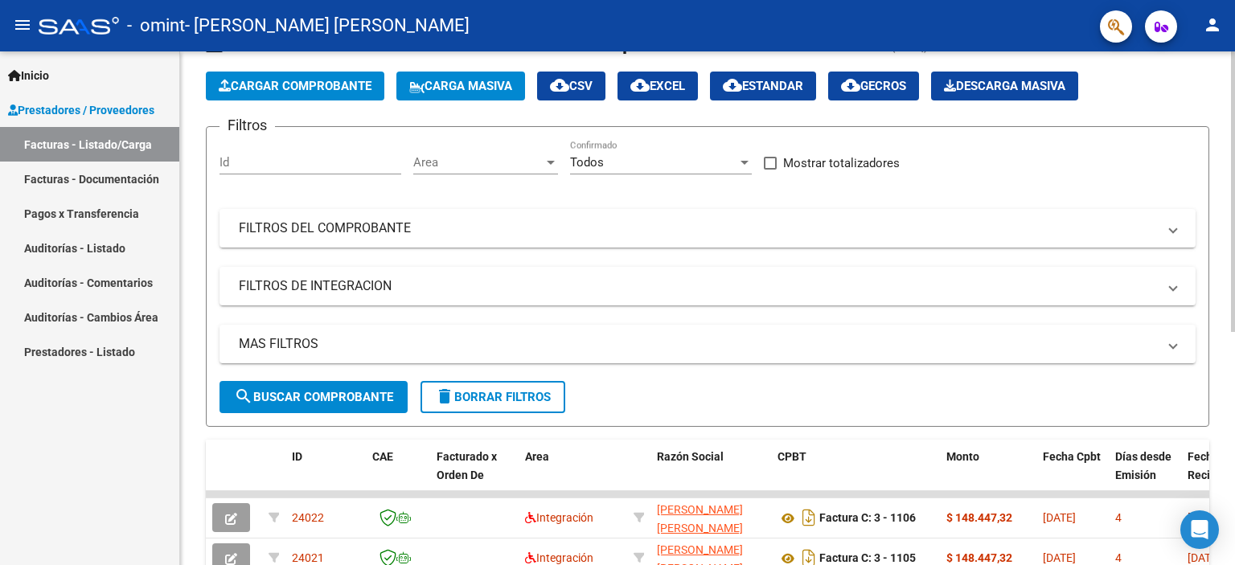
scroll to position [0, 0]
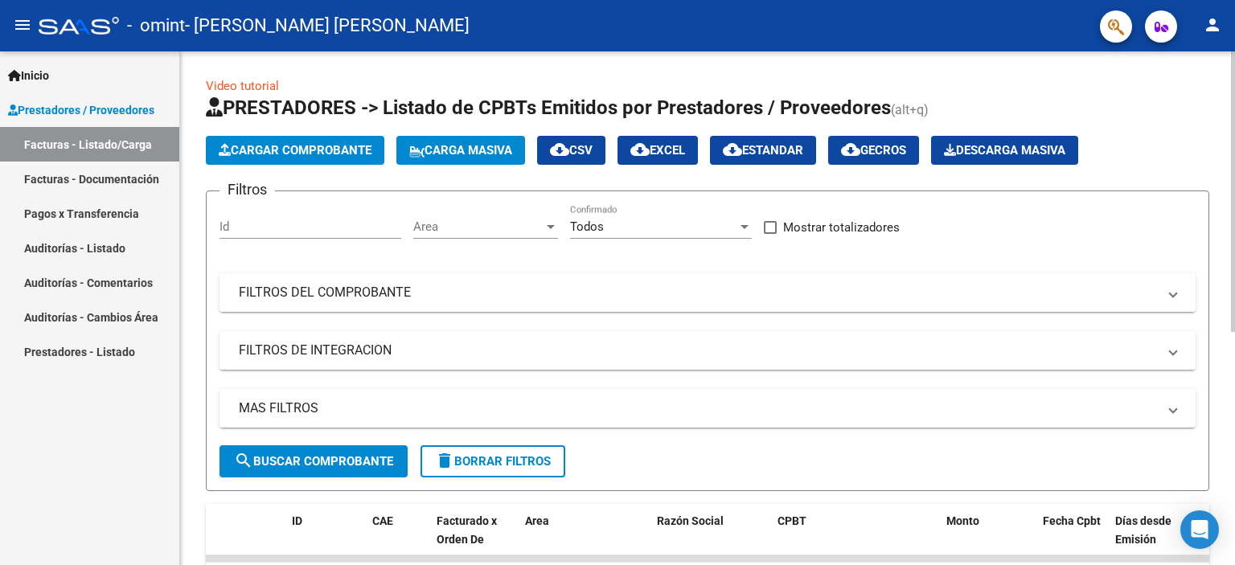
click at [1208, 76] on div "Video tutorial PRESTADORES -> Listado de CPBTs Emitidos por Prestadores / Prove…" at bounding box center [709, 516] width 1059 height 930
click at [1206, 31] on mat-icon "person" at bounding box center [1212, 24] width 19 height 19
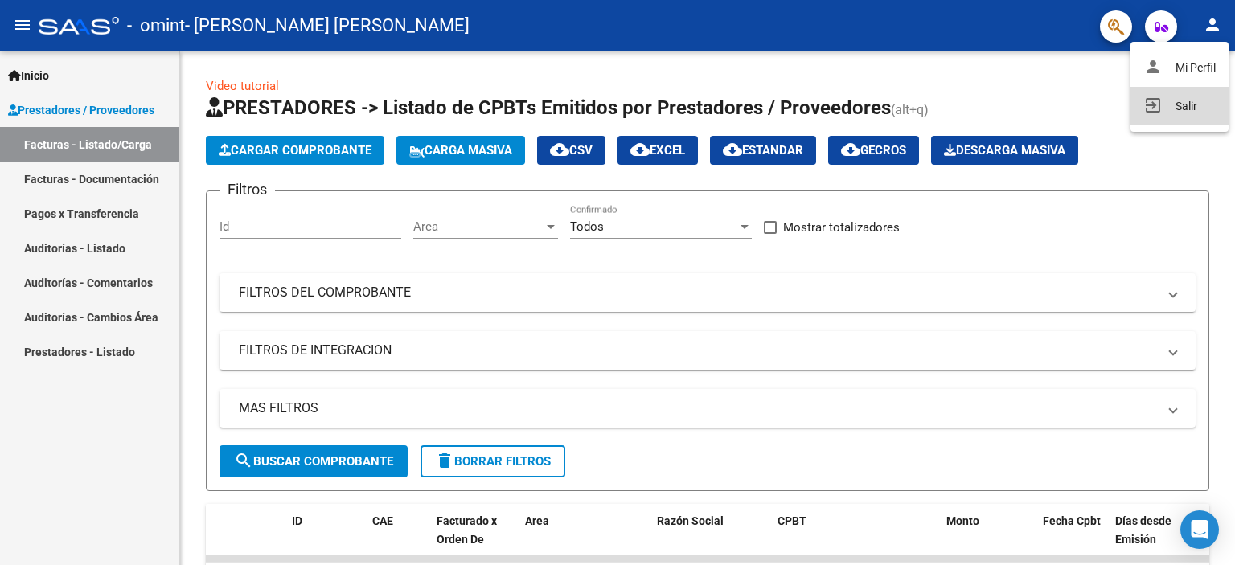
click at [1174, 112] on button "exit_to_app Salir" at bounding box center [1179, 106] width 98 height 39
